Goal: Information Seeking & Learning: Learn about a topic

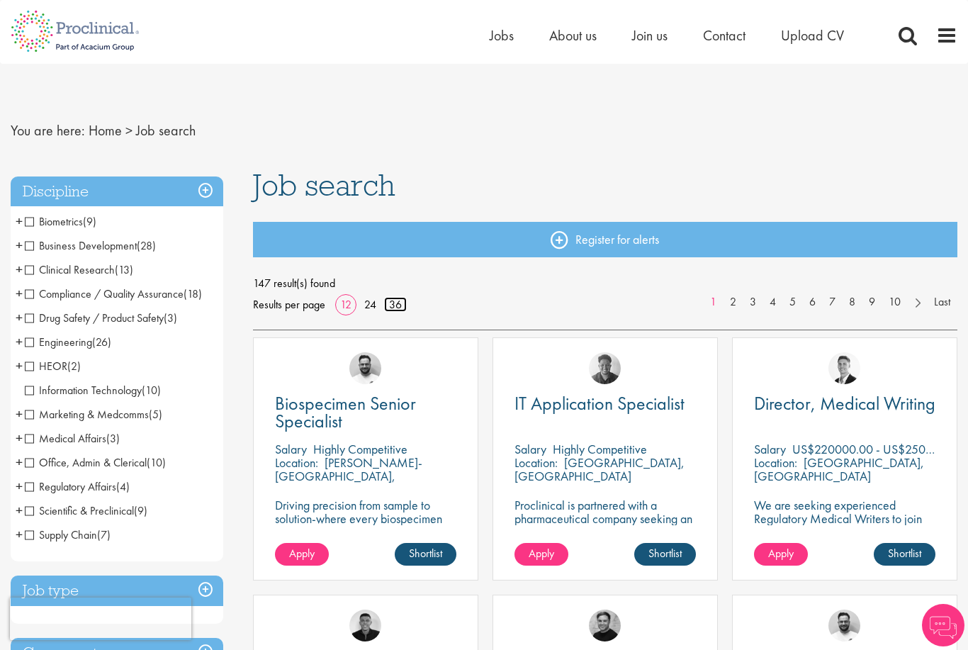
click at [398, 300] on link "36" at bounding box center [395, 304] width 23 height 15
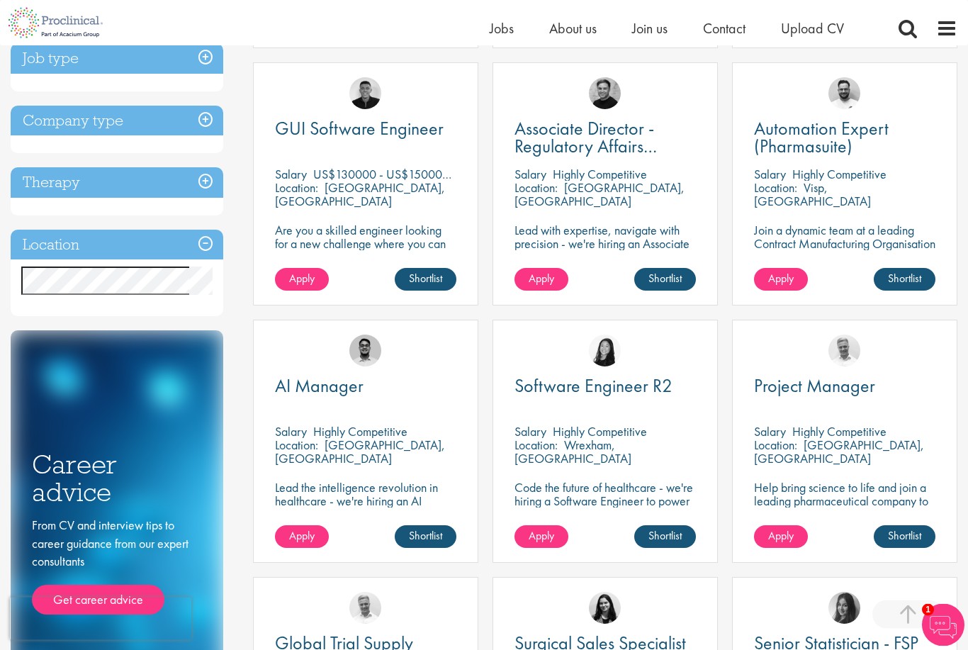
scroll to position [515, 0]
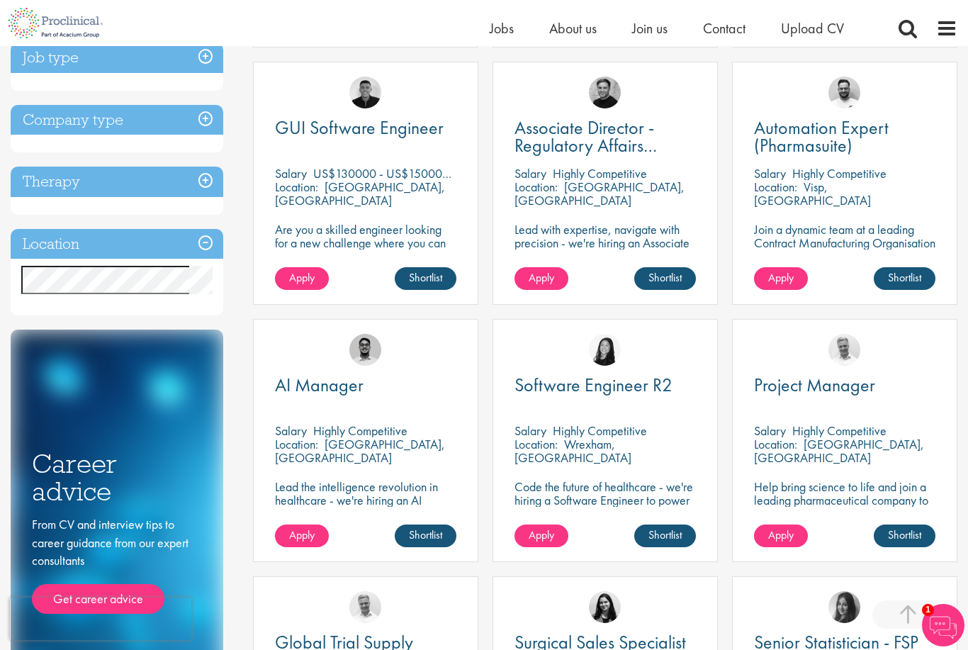
click at [208, 244] on h3 "Location" at bounding box center [117, 244] width 213 height 30
click at [212, 238] on h3 "Location" at bounding box center [117, 244] width 213 height 30
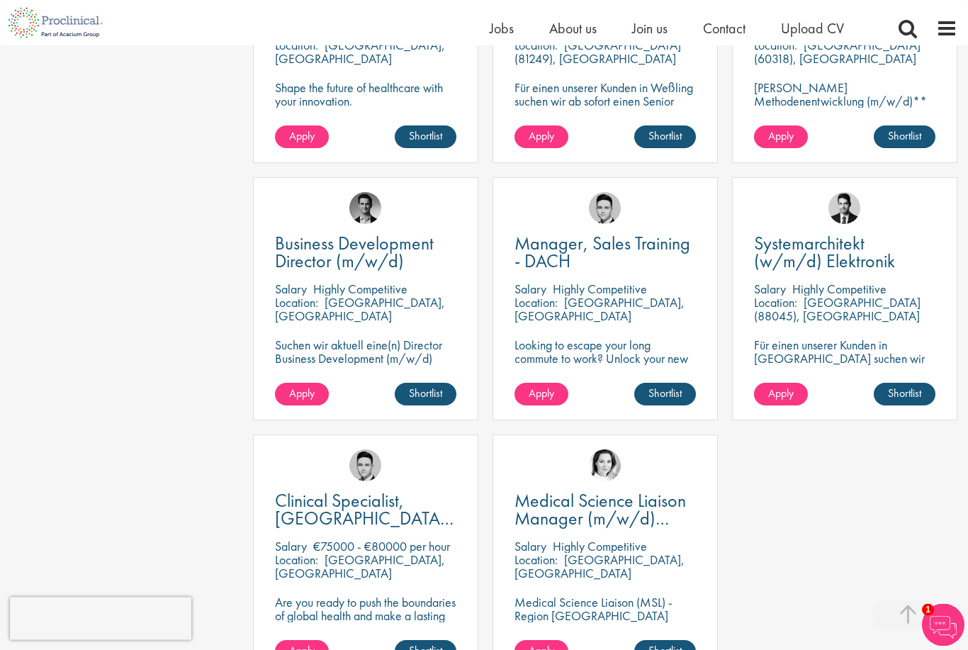
scroll to position [2201, 0]
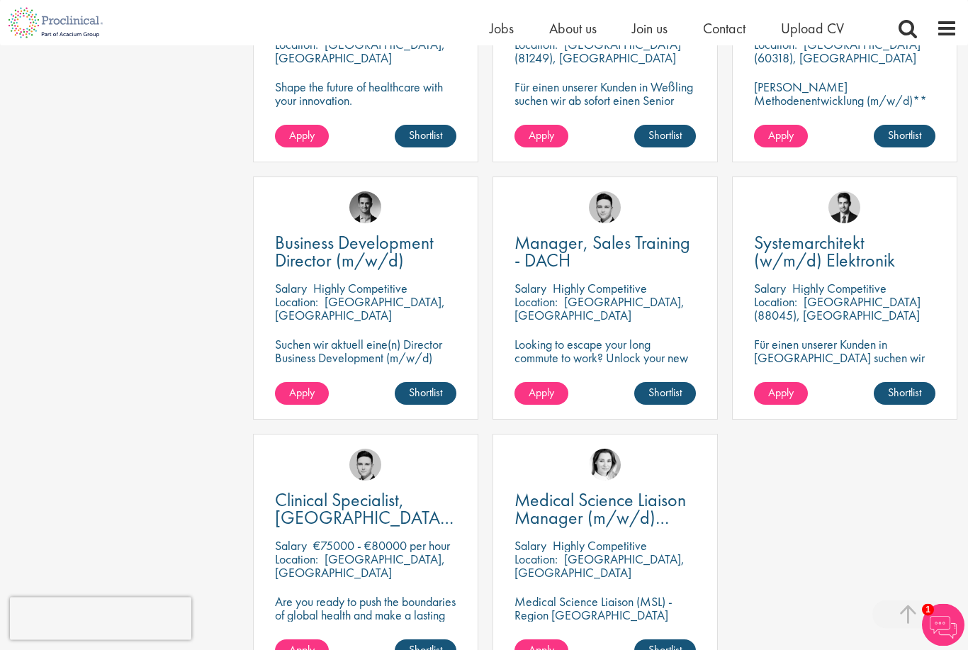
click at [631, 615] on p "Medical Science Liaison (MSL) - Region Süd-West" at bounding box center [605, 609] width 181 height 27
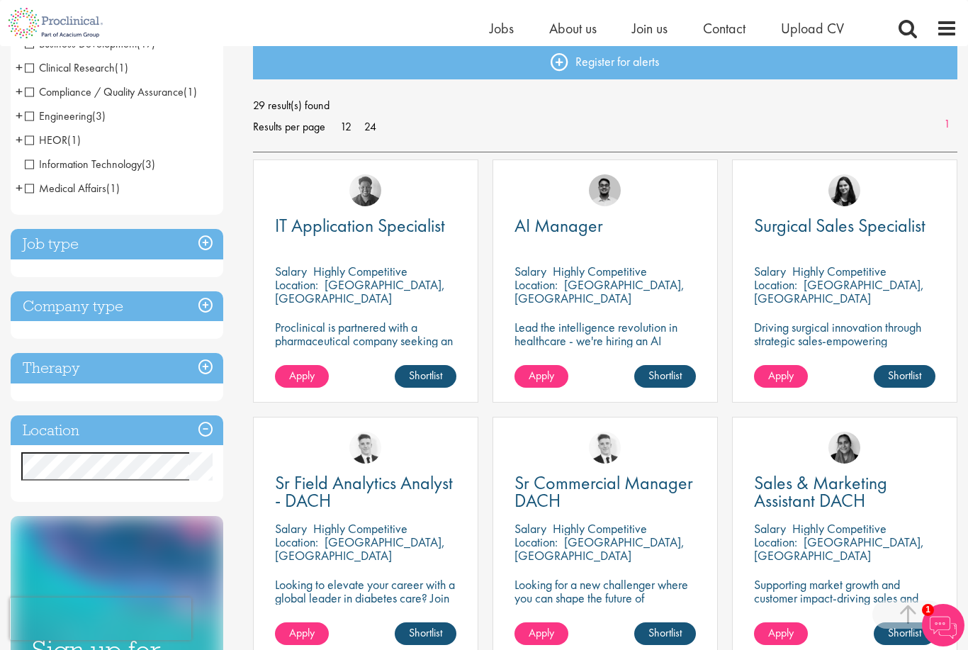
scroll to position [0, 0]
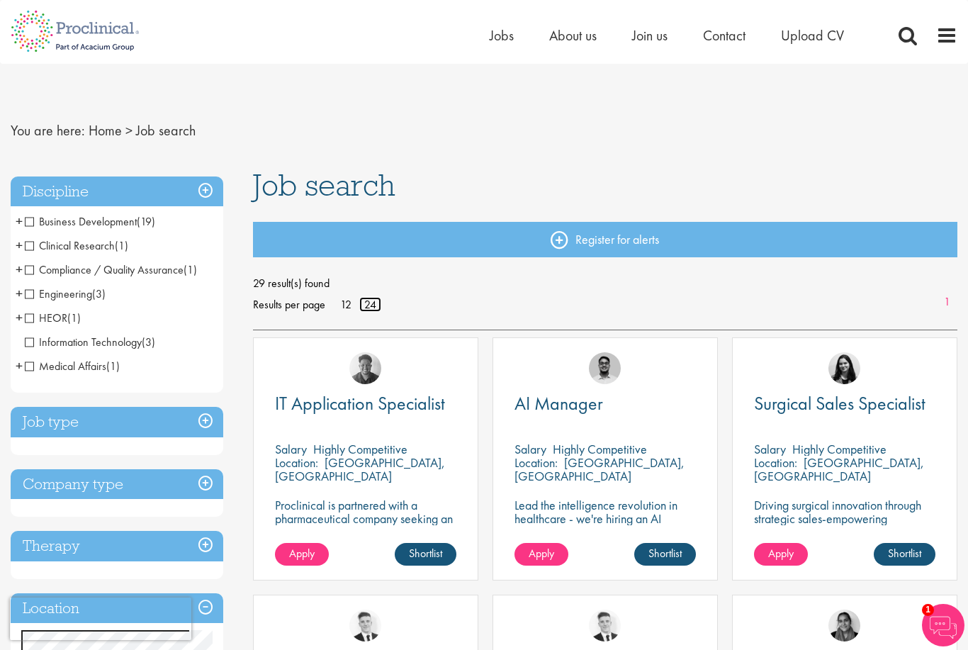
click at [369, 301] on link "24" at bounding box center [370, 304] width 22 height 15
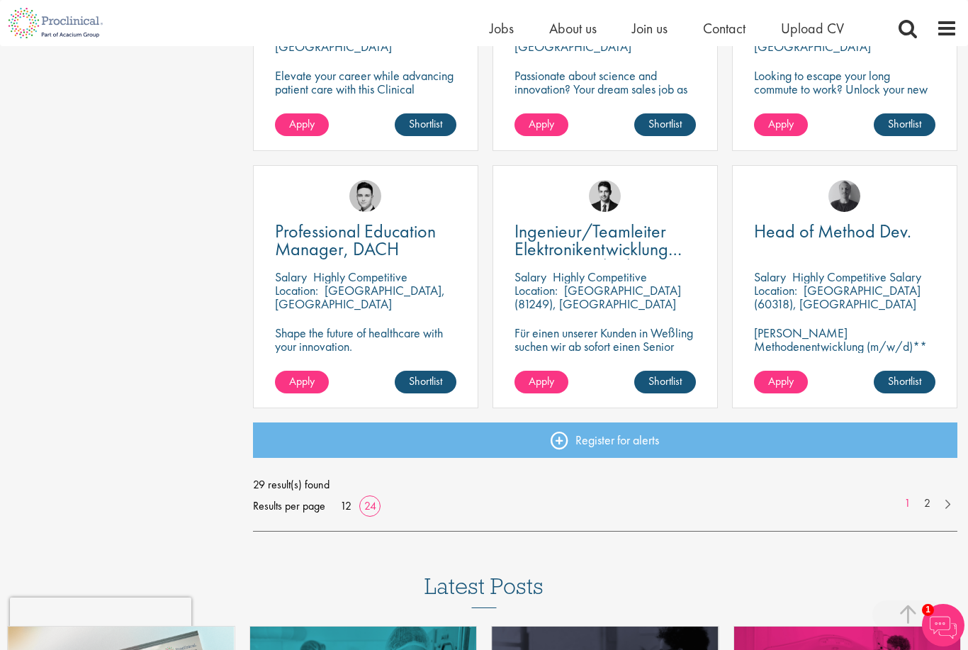
scroll to position [1954, 0]
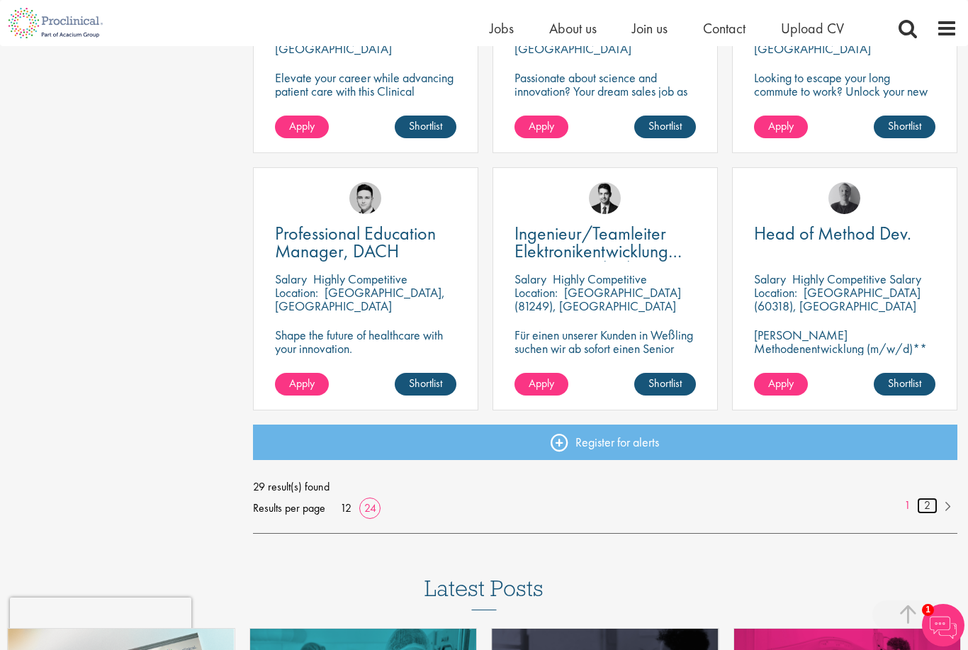
click at [925, 506] on link "2" at bounding box center [927, 506] width 21 height 16
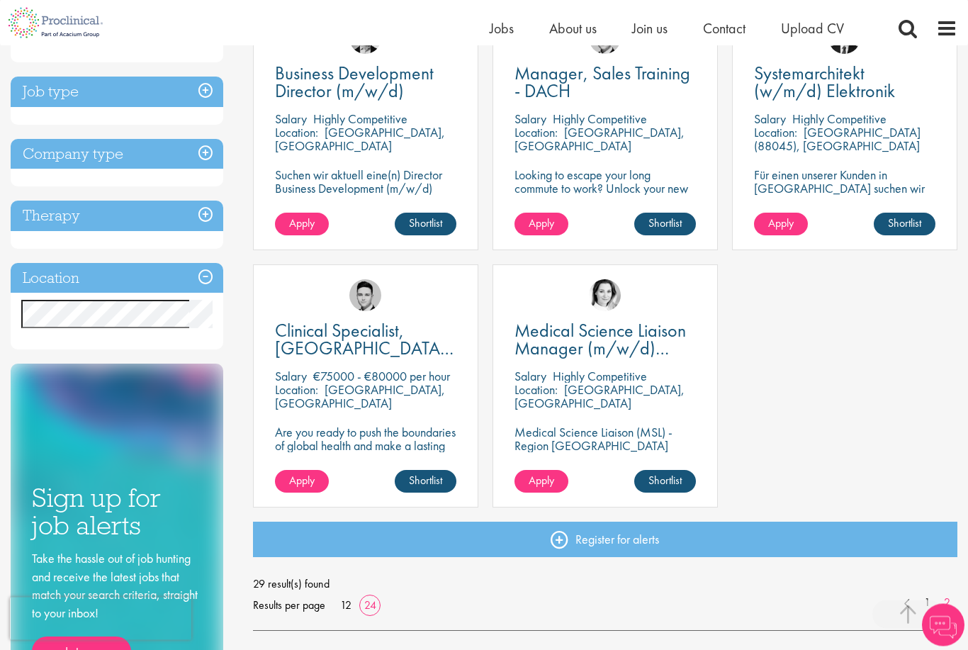
scroll to position [313, 0]
click at [923, 607] on link "1" at bounding box center [927, 603] width 21 height 16
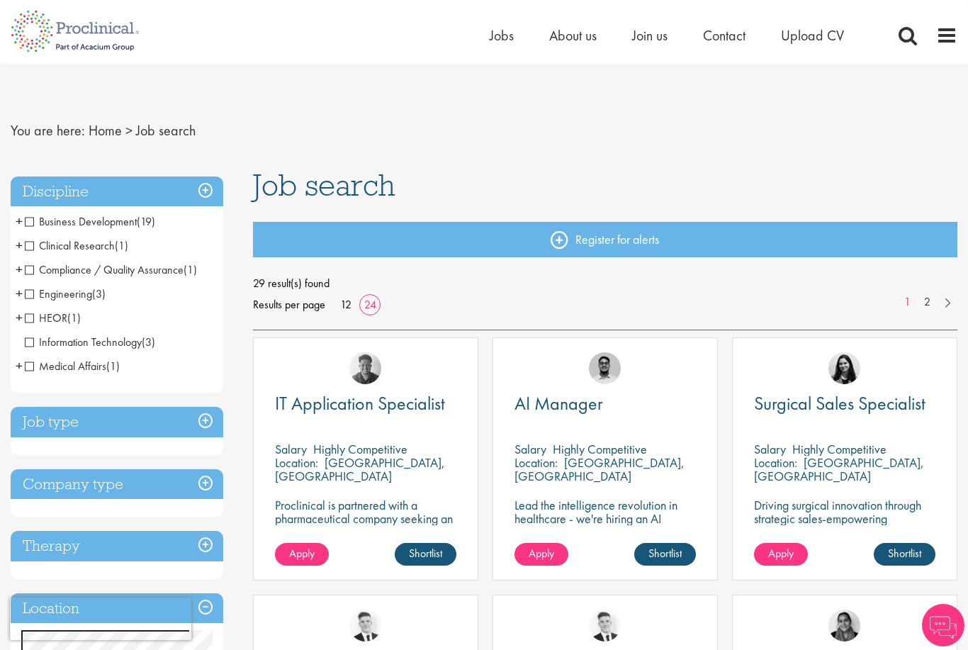
click at [856, 401] on span "Surgical Sales Specialist" at bounding box center [840, 403] width 172 height 24
